Goal: Information Seeking & Learning: Get advice/opinions

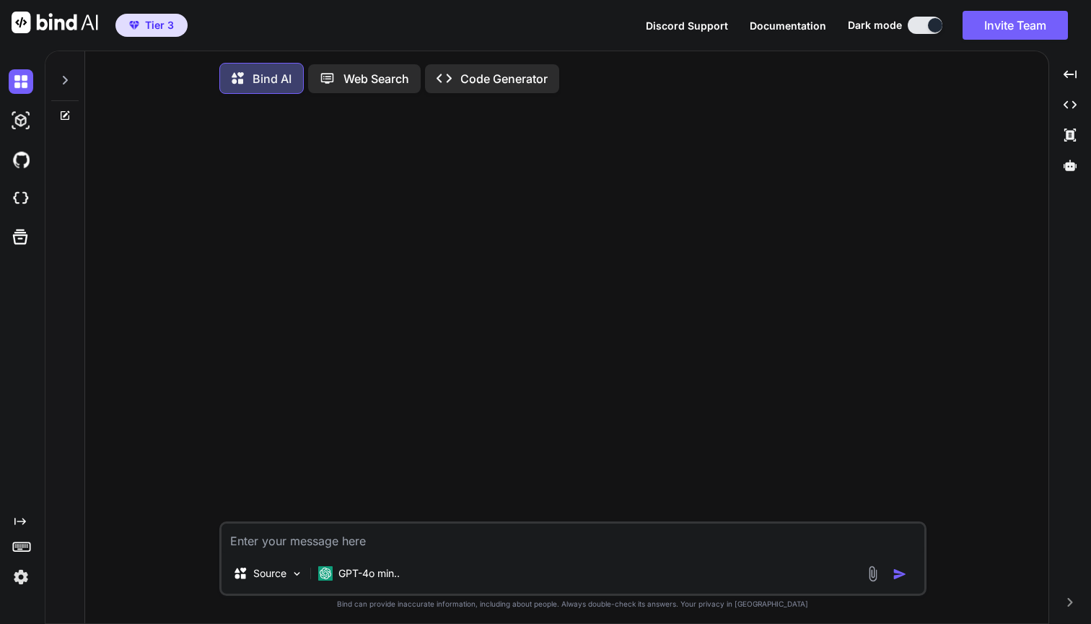
click at [393, 544] on textarea at bounding box center [573, 538] width 703 height 30
type textarea "write inline CSS code in HTML for side-by-side images"
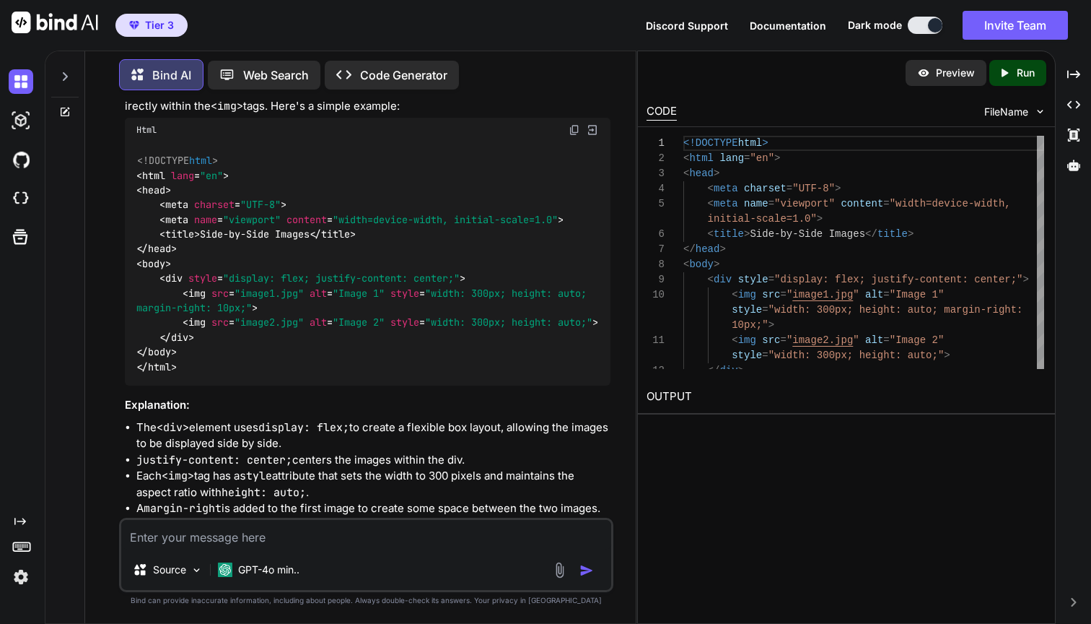
scroll to position [106, 0]
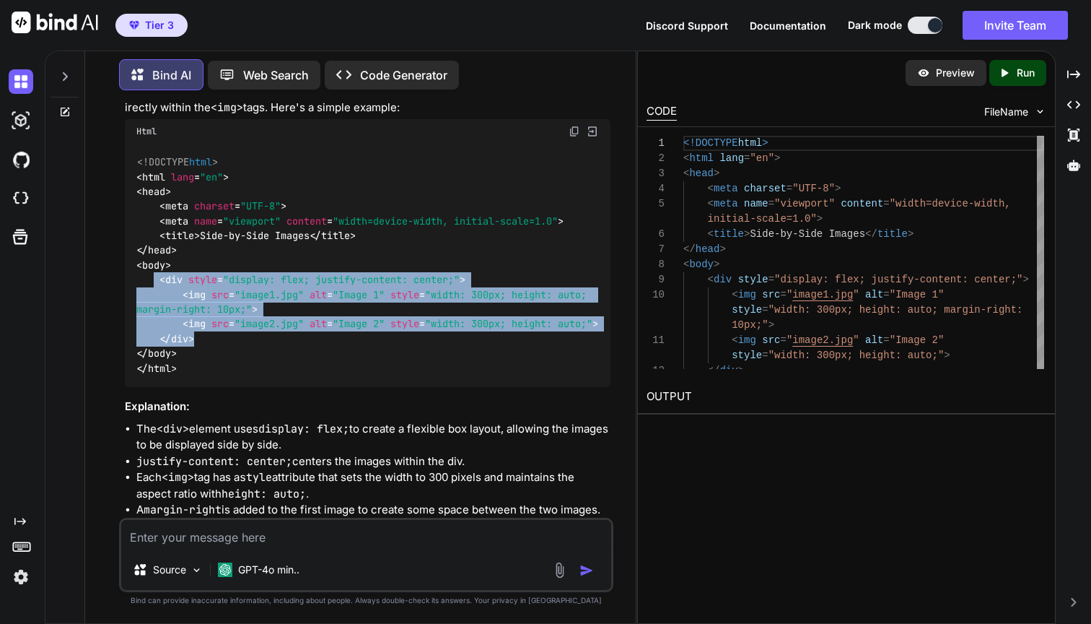
drag, startPoint x: 162, startPoint y: 324, endPoint x: 242, endPoint y: 402, distance: 111.3
click at [242, 388] on div "<!DOCTYPE html > < html lang = "en" > < head > < meta charset = "UTF-8" > < met…" at bounding box center [367, 266] width 485 height 244
copy code "< div style = "display: flex; justify-content: center;" > < img src = "image1.j…"
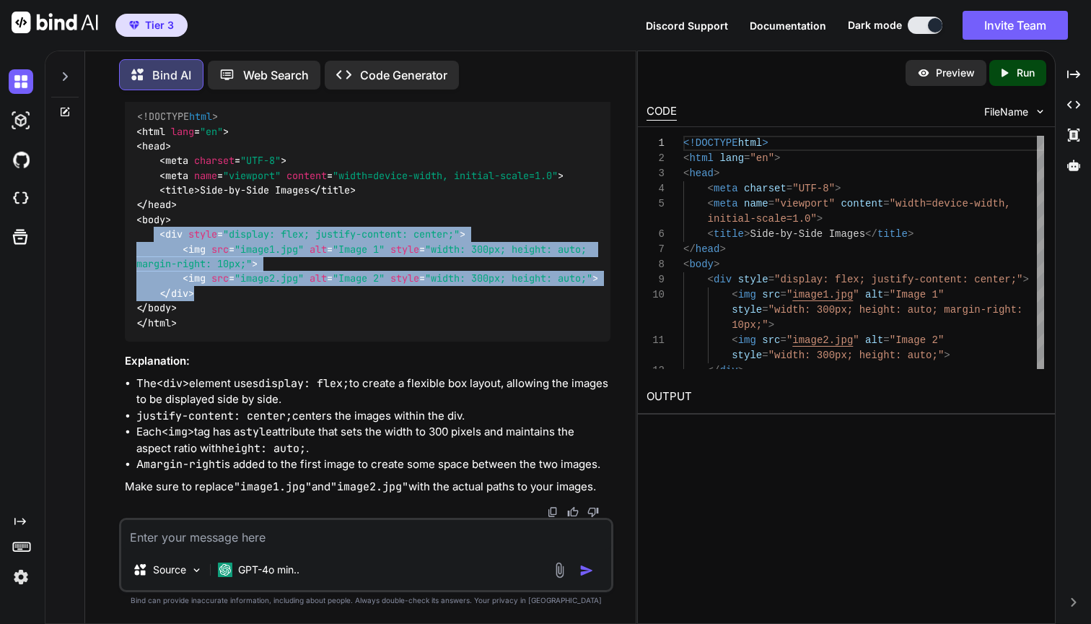
scroll to position [0, 0]
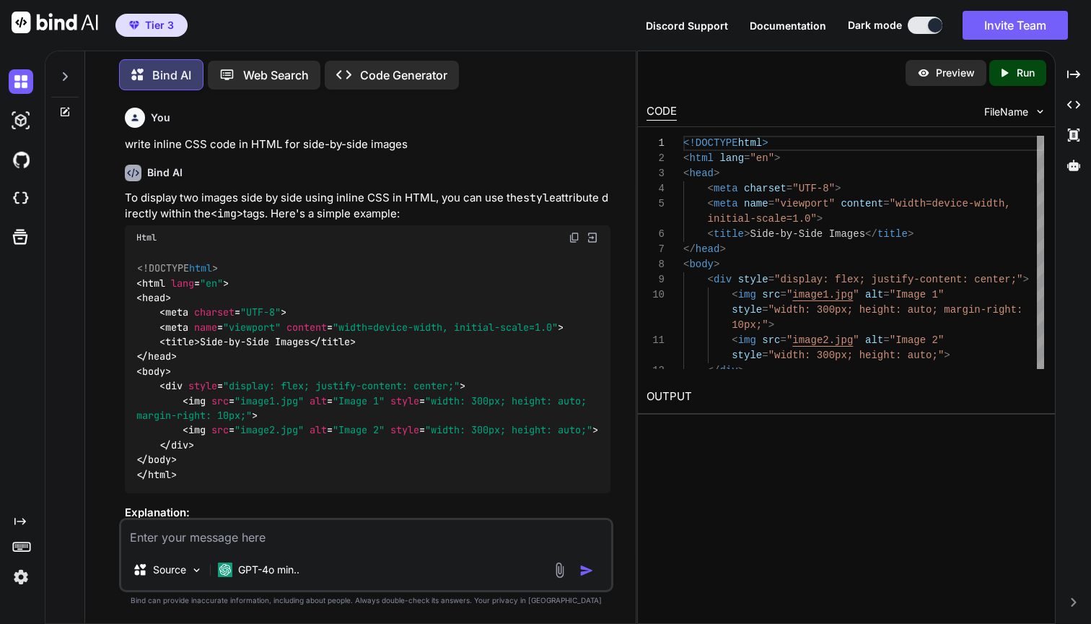
click at [379, 209] on p "To display two images side by side using inline CSS in HTML, you can use the st…" at bounding box center [367, 206] width 485 height 32
click at [381, 212] on p "To display two images side by side using inline CSS in HTML, you can use the st…" at bounding box center [367, 206] width 485 height 32
click at [372, 149] on p "write inline CSS code in HTML for side-by-side images" at bounding box center [367, 144] width 485 height 17
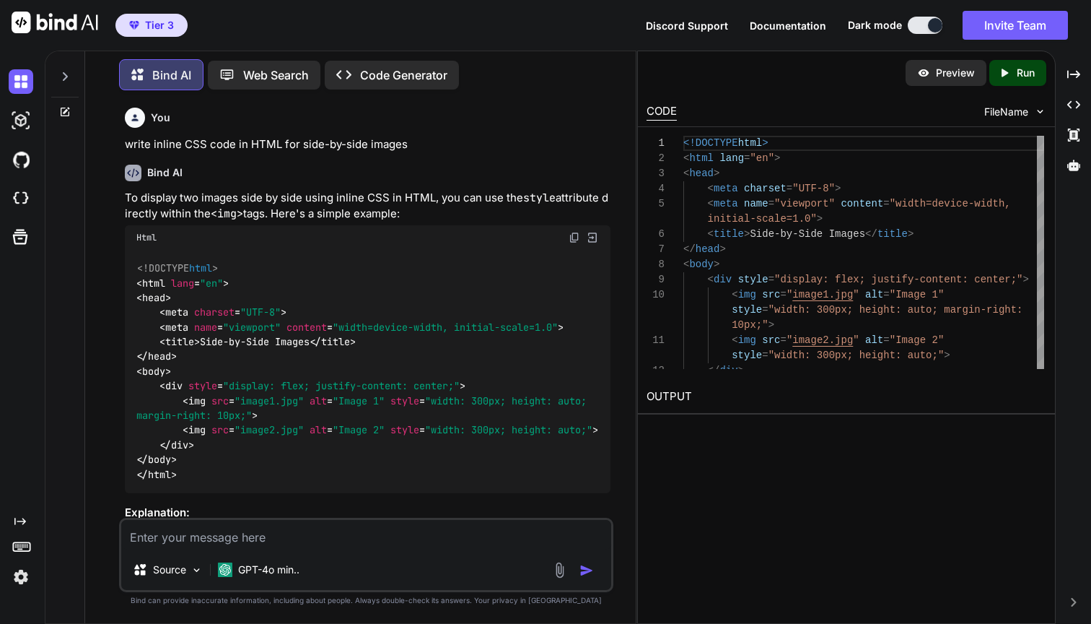
click at [370, 528] on textarea at bounding box center [365, 535] width 489 height 30
paste textarea "write inline CSS code in HTML for side-by-side images"
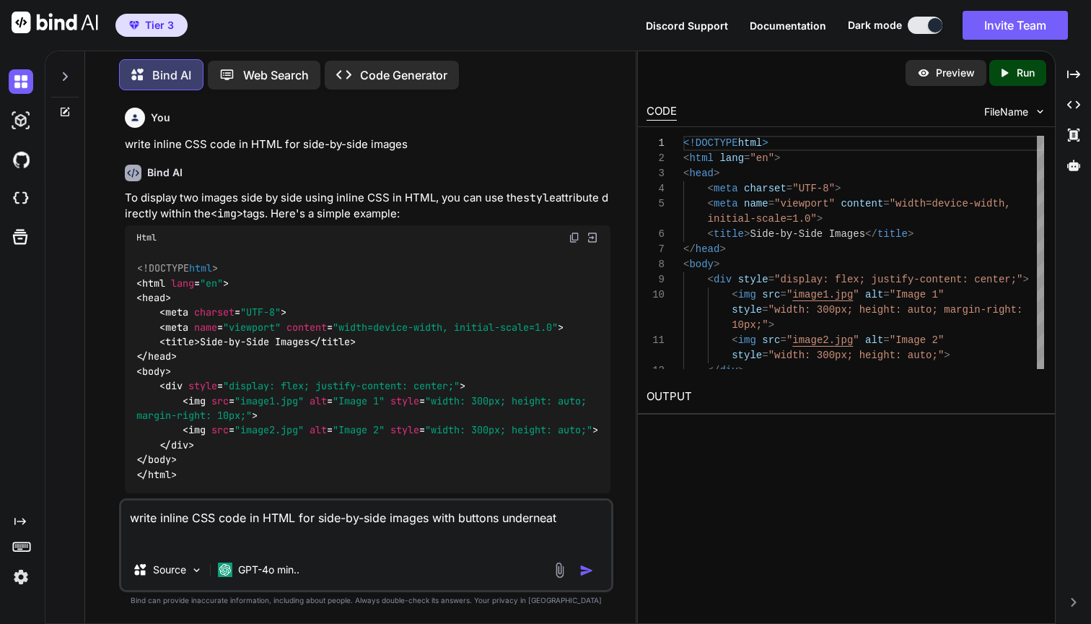
type textarea "write inline CSS code in HTML for side-by-side images with buttons underneath"
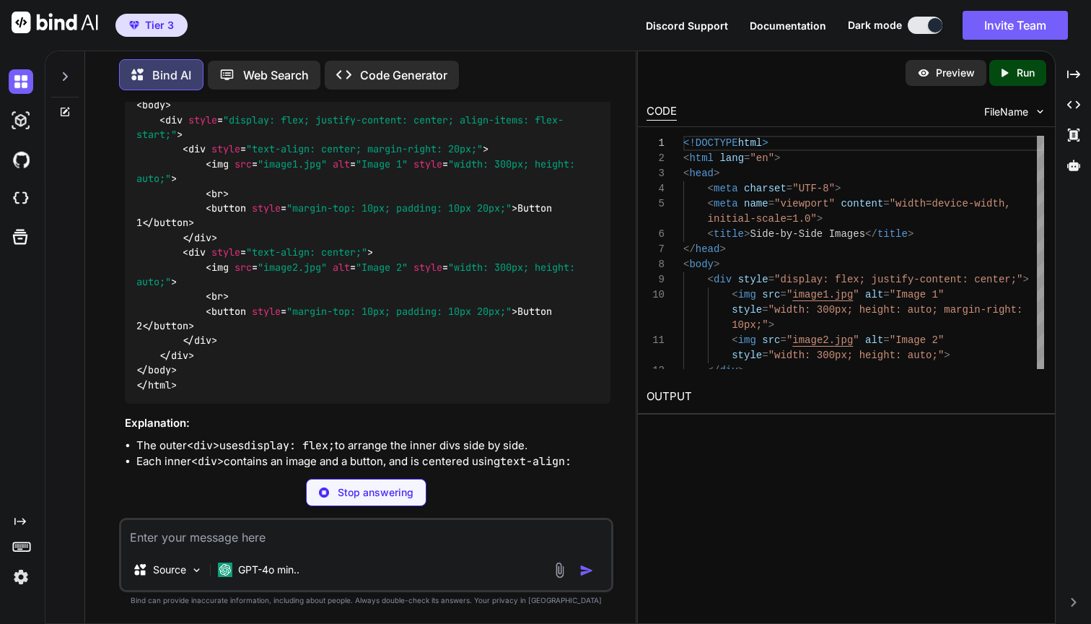
scroll to position [849, 0]
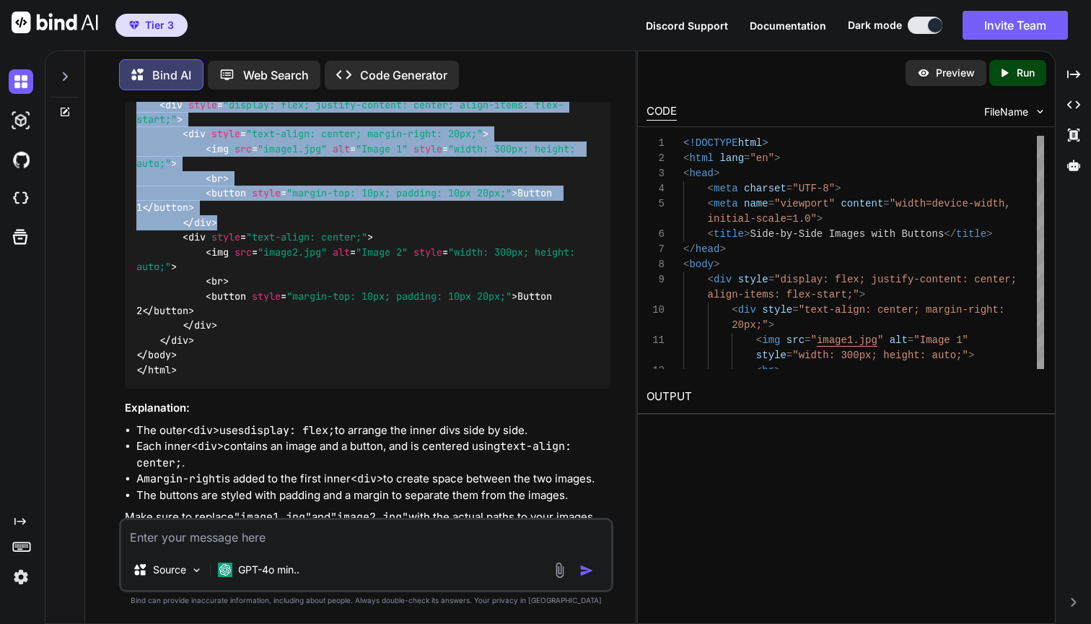
drag, startPoint x: 131, startPoint y: 258, endPoint x: 387, endPoint y: 395, distance: 290.3
click at [387, 389] on div "<!DOCTYPE html > < html lang = "en" > < head > < meta charset = "UTF-8" > < met…" at bounding box center [367, 178] width 485 height 421
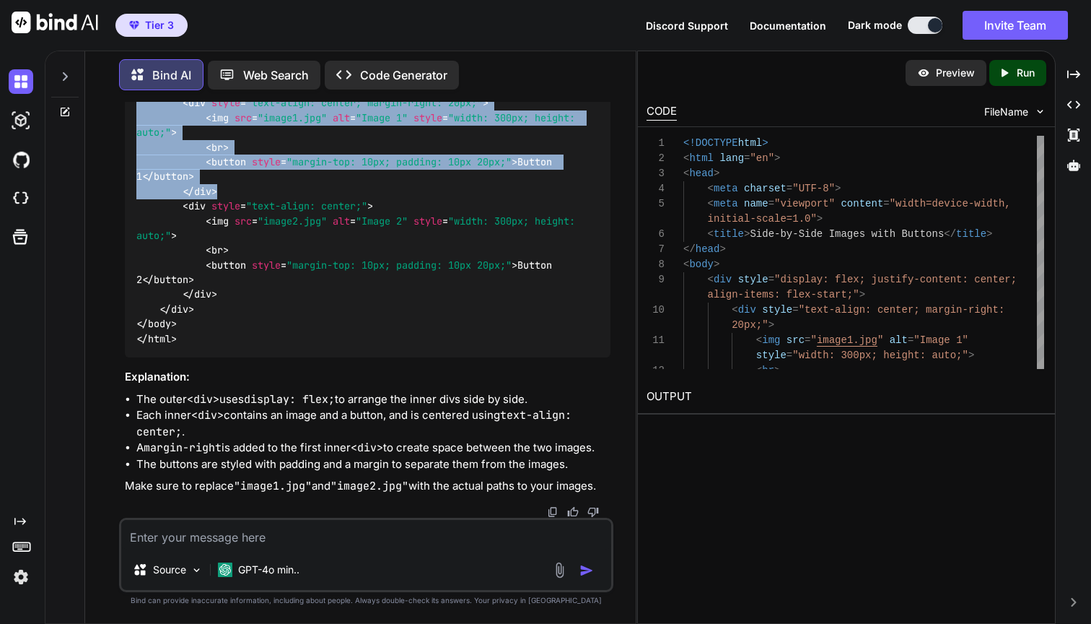
scroll to position [973, 0]
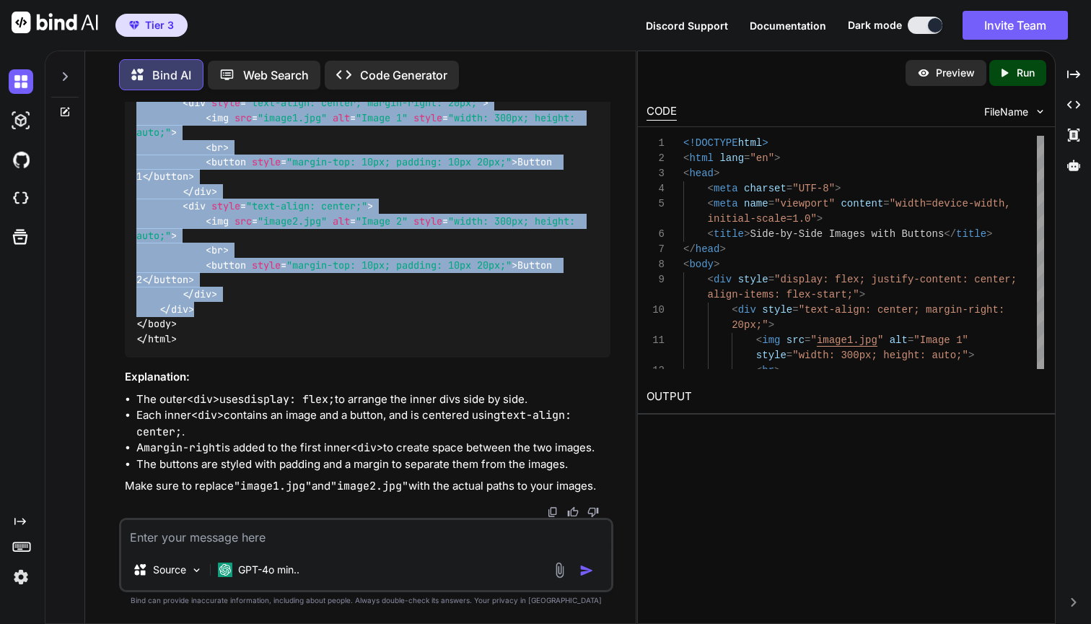
click at [256, 358] on div "<!DOCTYPE html > < html lang = "en" > < head > < meta charset = "UTF-8" > < met…" at bounding box center [367, 147] width 485 height 421
copy code "< div style = "display: flex; justify-content: center; align-items: flex-start;…"
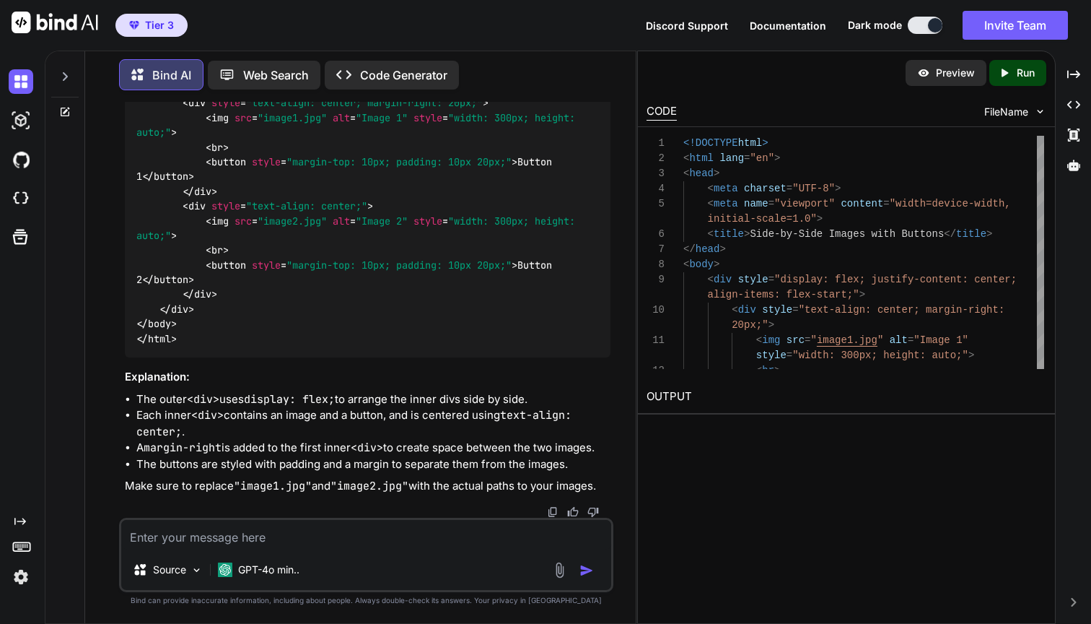
click at [333, 269] on div "<!DOCTYPE html > < html lang = "en" > < head > < meta charset = "UTF-8" > < met…" at bounding box center [367, 147] width 485 height 421
click at [193, 235] on code "<!DOCTYPE html > < html lang = "en" > < head > < meta charset = "UTF-8" > < met…" at bounding box center [358, 148] width 445 height 398
drag, startPoint x: 194, startPoint y: 232, endPoint x: 544, endPoint y: 230, distance: 350.1
click at [489, 110] on span "< div style = "text-align: center; margin-right: 20px;" >" at bounding box center [336, 103] width 306 height 13
copy span "< div style = "text-align: center; margin-right: 20px;" >"
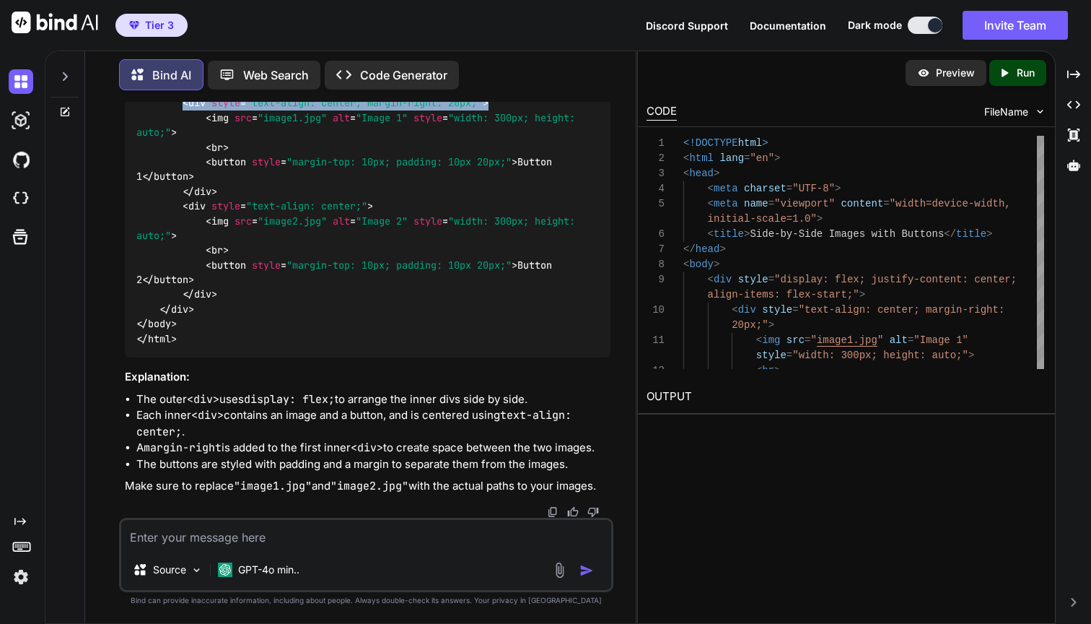
copy span "< div style = "text-align: center; margin-right: 20px;" >"
click at [165, 201] on code "<!DOCTYPE html > < html lang = "en" > < head > < meta charset = "UTF-8" > < met…" at bounding box center [358, 148] width 445 height 398
drag, startPoint x: 165, startPoint y: 201, endPoint x: 549, endPoint y: 219, distance: 383.7
click at [549, 219] on div "<!DOCTYPE html > < html lang = "en" > < head > < meta charset = "UTF-8" > < met…" at bounding box center [367, 147] width 485 height 421
click at [552, 232] on div "<!DOCTYPE html > < html lang = "en" > < head > < meta charset = "UTF-8" > < met…" at bounding box center [367, 147] width 485 height 421
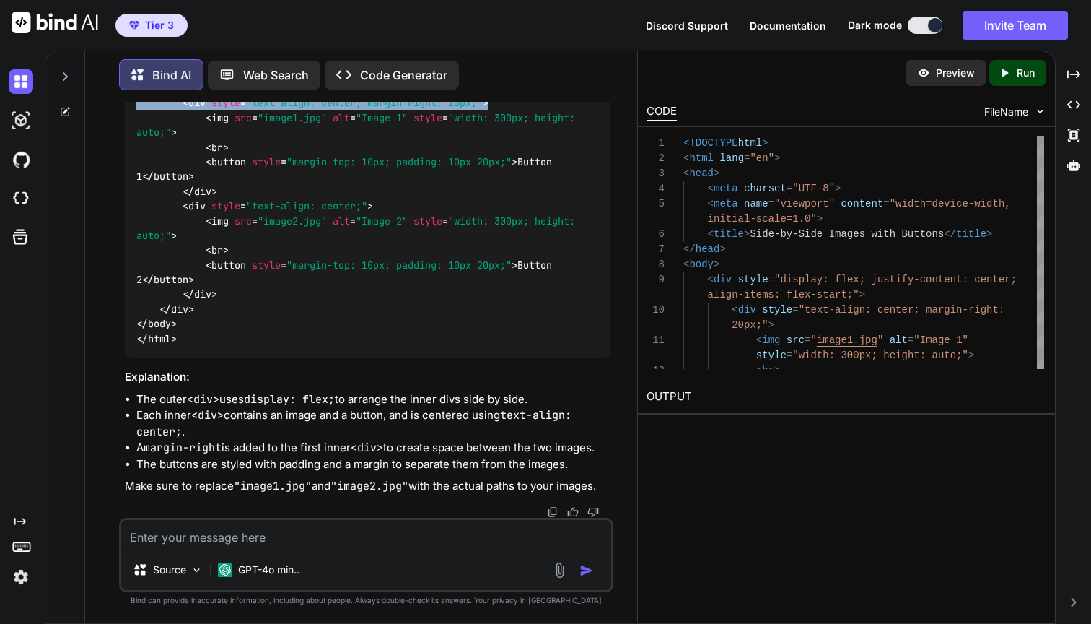
copy code "< div style = "display: flex; justify-content: center; align-items: flex-start;…"
drag, startPoint x: 245, startPoint y: 331, endPoint x: 205, endPoint y: 331, distance: 39.7
click at [205, 331] on div "<!DOCTYPE html > < html lang = "en" > < head > < meta charset = "UTF-8" > < met…" at bounding box center [367, 147] width 485 height 421
click at [205, 198] on span "</ div >" at bounding box center [200, 191] width 35 height 13
click at [193, 331] on code "<!DOCTYPE html > < html lang = "en" > < head > < meta charset = "UTF-8" > < met…" at bounding box center [358, 148] width 445 height 398
